Goal: Ask a question

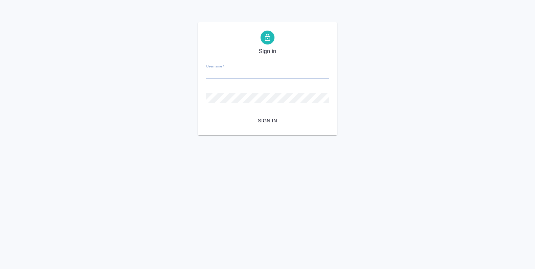
click at [230, 78] on input "Username   *" at bounding box center [267, 75] width 123 height 10
click at [232, 77] on input "Username   *" at bounding box center [267, 75] width 123 height 10
type input "m.eganian@awatera.com"
click at [264, 122] on span "Sign in" at bounding box center [267, 121] width 111 height 9
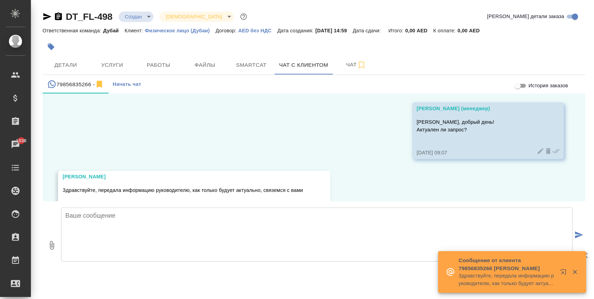
scroll to position [915, 0]
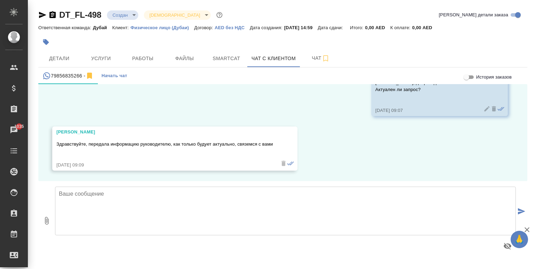
click at [183, 199] on textarea at bounding box center [285, 211] width 461 height 49
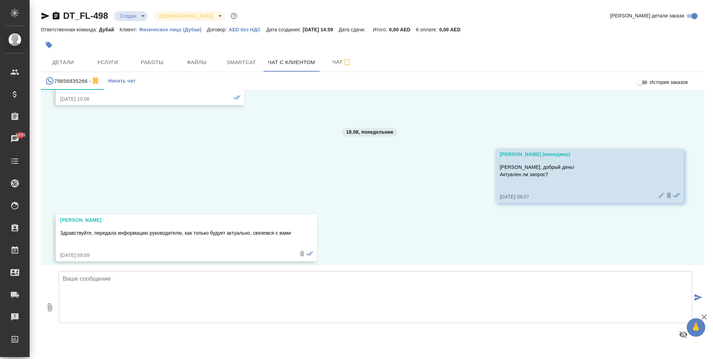
scroll to position [811, 0]
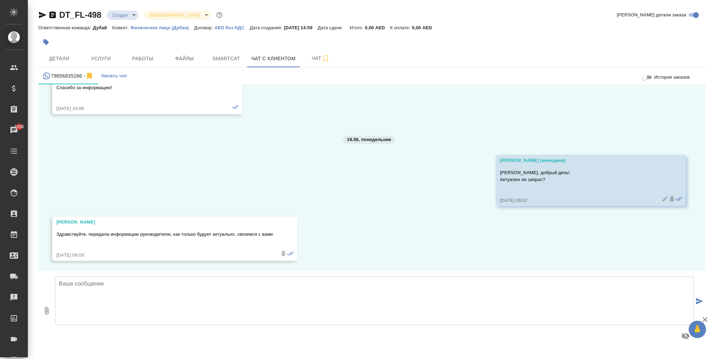
drag, startPoint x: 445, startPoint y: 117, endPoint x: 383, endPoint y: 206, distance: 108.0
click at [383, 206] on div "12.08, [DATE] [PERSON_NAME] день! Нам необходимо получить консульскую легилизац…" at bounding box center [371, 177] width 667 height 187
